Goal: Check status: Check status

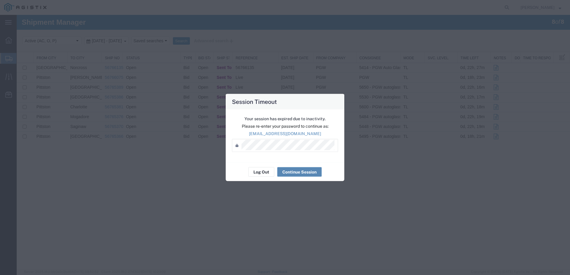
click at [300, 175] on button "Continue Session" at bounding box center [299, 172] width 44 height 10
click at [300, 174] on button "Continue Session" at bounding box center [299, 172] width 44 height 10
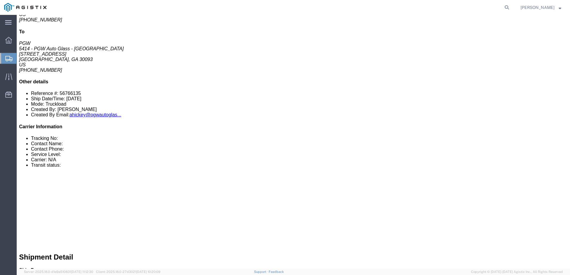
scroll to position [60, 0]
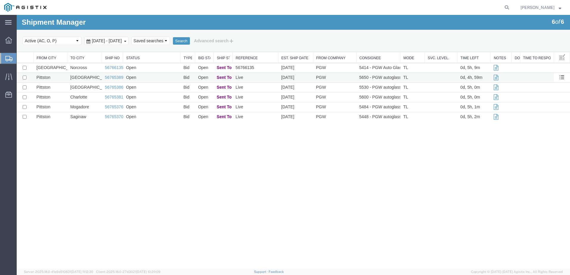
click at [152, 80] on td "Open" at bounding box center [151, 78] width 57 height 10
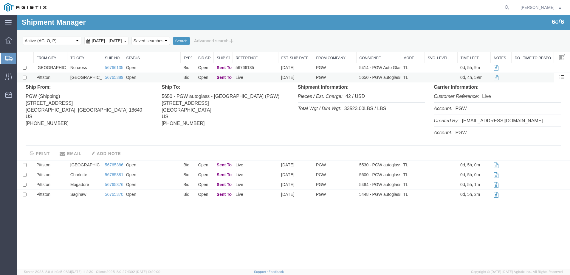
click at [240, 79] on td "Live" at bounding box center [255, 78] width 46 height 10
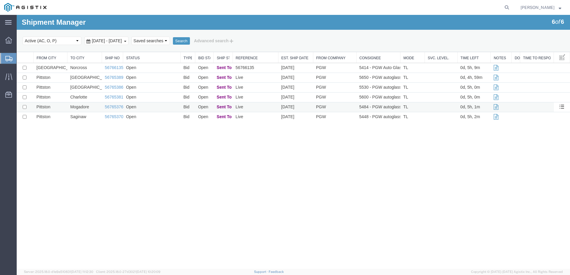
click at [166, 111] on td "Open" at bounding box center [151, 108] width 57 height 10
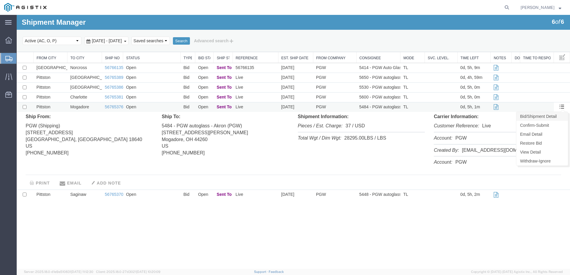
click at [552, 116] on link "Bid/Shipment Detail" at bounding box center [542, 116] width 52 height 9
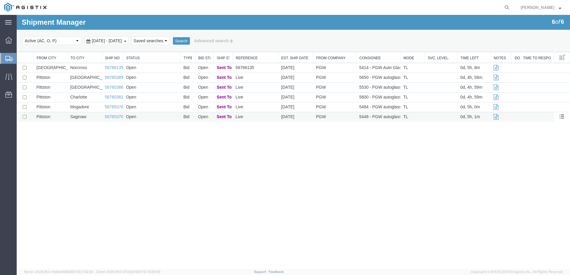
click at [262, 119] on td "Live" at bounding box center [255, 117] width 46 height 10
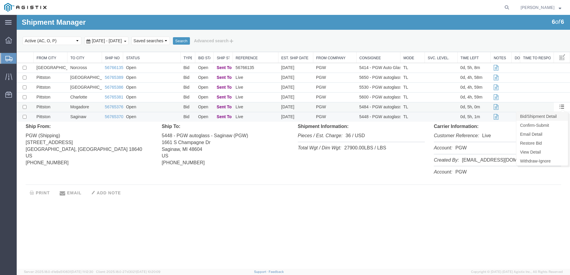
click at [554, 117] on link "Bid/Shipment Detail" at bounding box center [542, 116] width 52 height 9
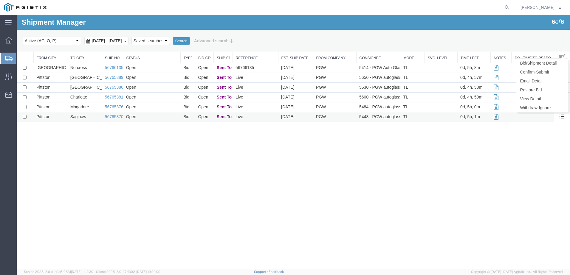
click at [562, 119] on span at bounding box center [561, 116] width 5 height 5
click at [539, 64] on link "Bid/Shipment Detail" at bounding box center [542, 63] width 52 height 9
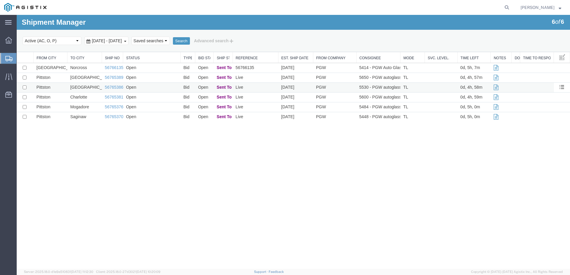
click at [168, 88] on td "Open" at bounding box center [151, 88] width 57 height 10
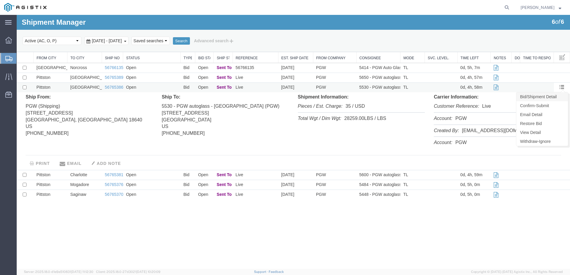
click at [550, 97] on link "Bid/Shipment Detail" at bounding box center [542, 96] width 52 height 9
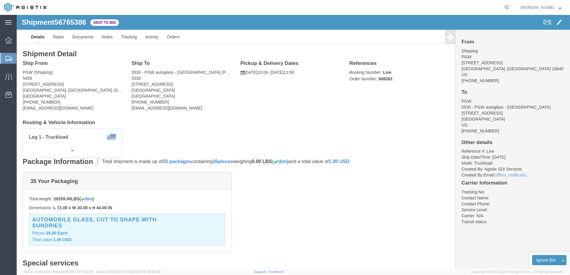
click at [12, 54] on div at bounding box center [8, 58] width 17 height 11
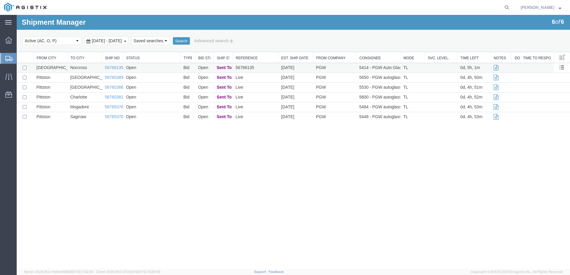
click at [145, 68] on td "Open" at bounding box center [151, 68] width 57 height 10
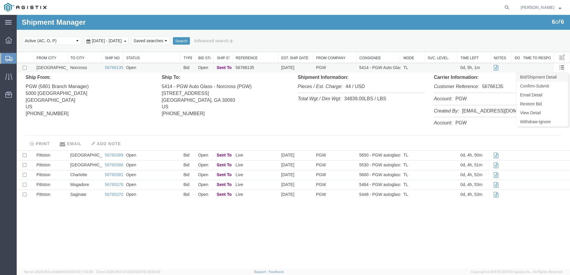
click at [550, 79] on link "Bid/Shipment Detail" at bounding box center [542, 77] width 52 height 9
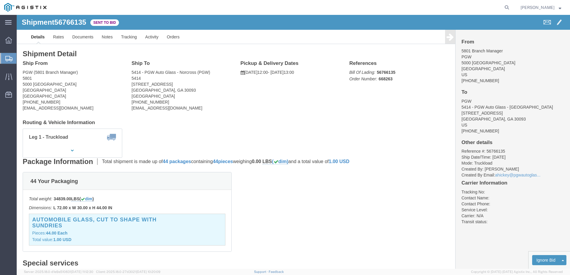
click at [9, 59] on icon at bounding box center [8, 58] width 7 height 5
